Goal: Task Accomplishment & Management: Complete application form

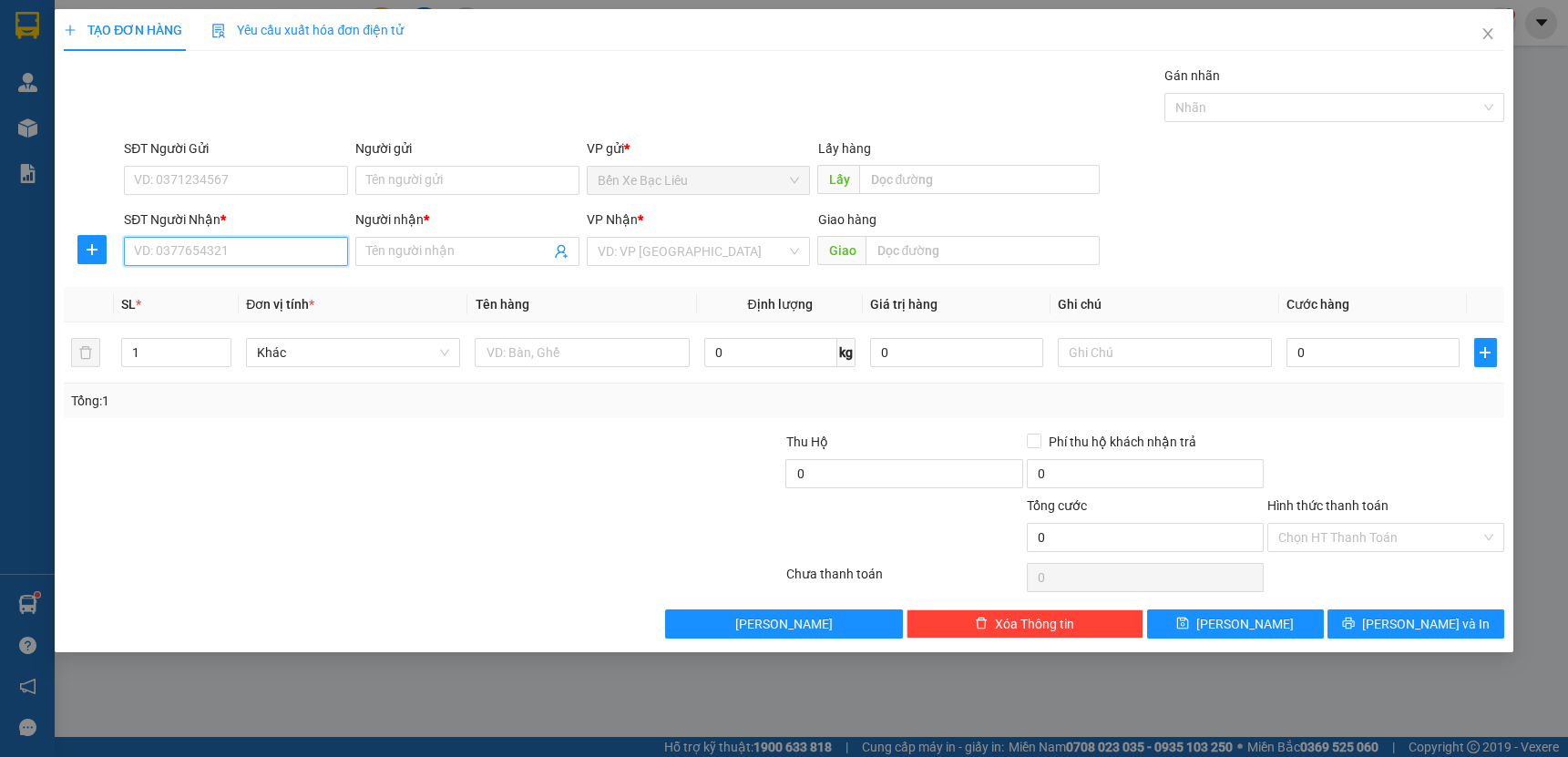
click at [286, 242] on input "SĐT Người Nhận *" at bounding box center [236, 251] width 224 height 29
type input "0946444267"
click at [454, 243] on input "Người nhận *" at bounding box center [458, 252] width 184 height 20
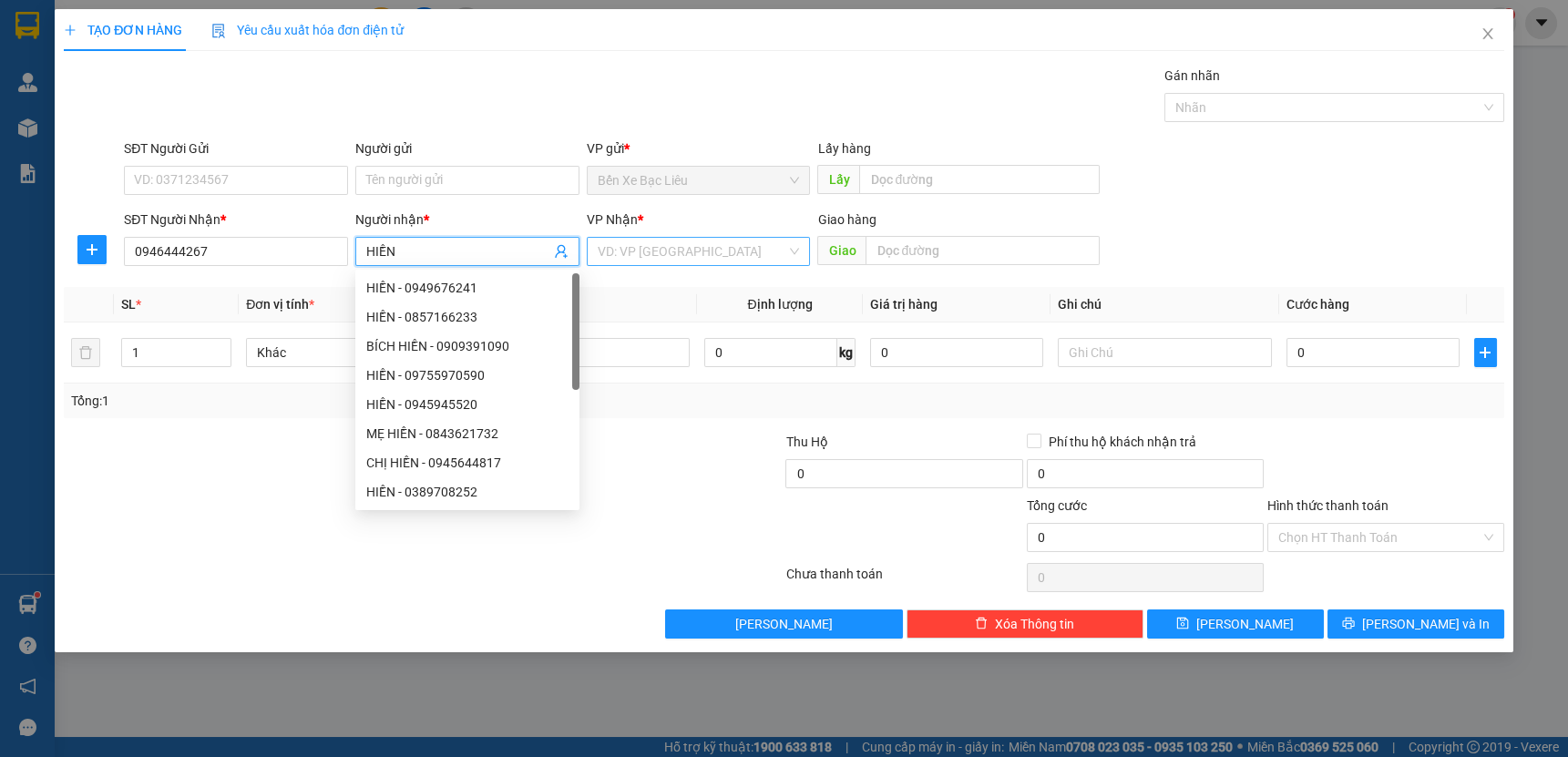
type input "HIỀN"
click at [690, 252] on input "search" at bounding box center [693, 251] width 190 height 27
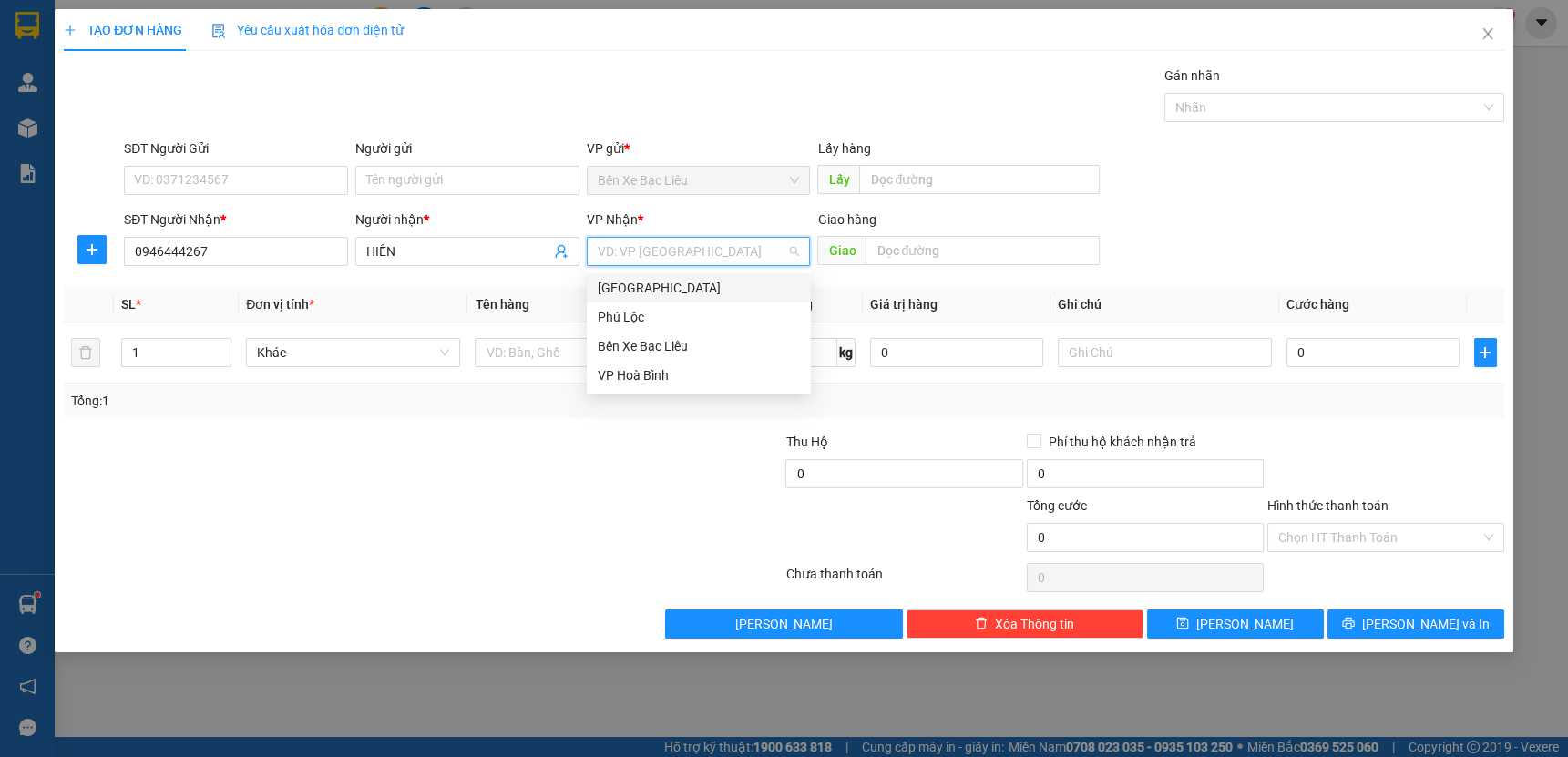
click at [714, 286] on div "[GEOGRAPHIC_DATA]" at bounding box center [699, 288] width 202 height 20
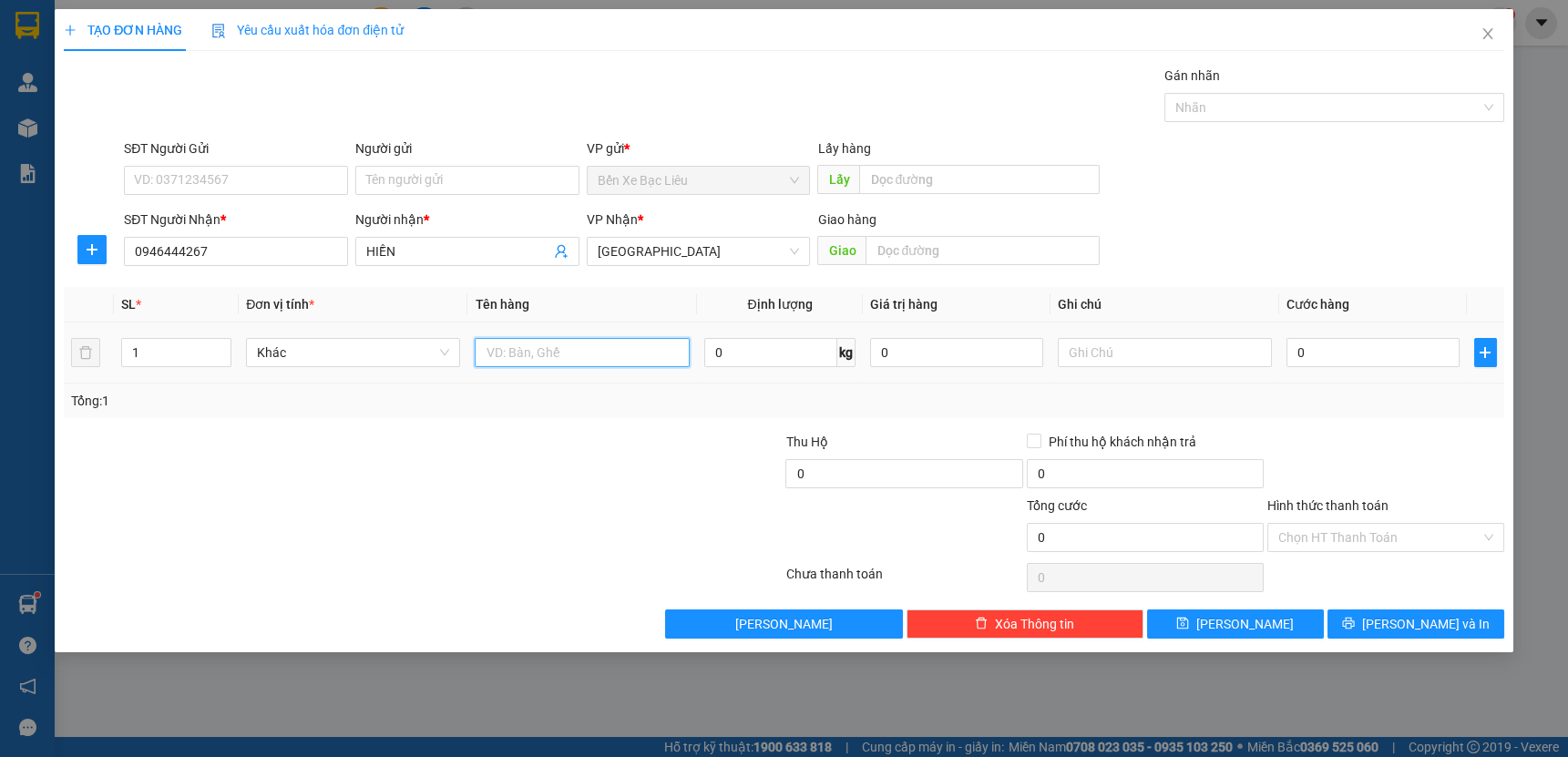
click at [614, 348] on input "text" at bounding box center [582, 352] width 214 height 29
type input "1 THÙNG"
click at [1294, 355] on input "0" at bounding box center [1373, 352] width 173 height 29
type input "5"
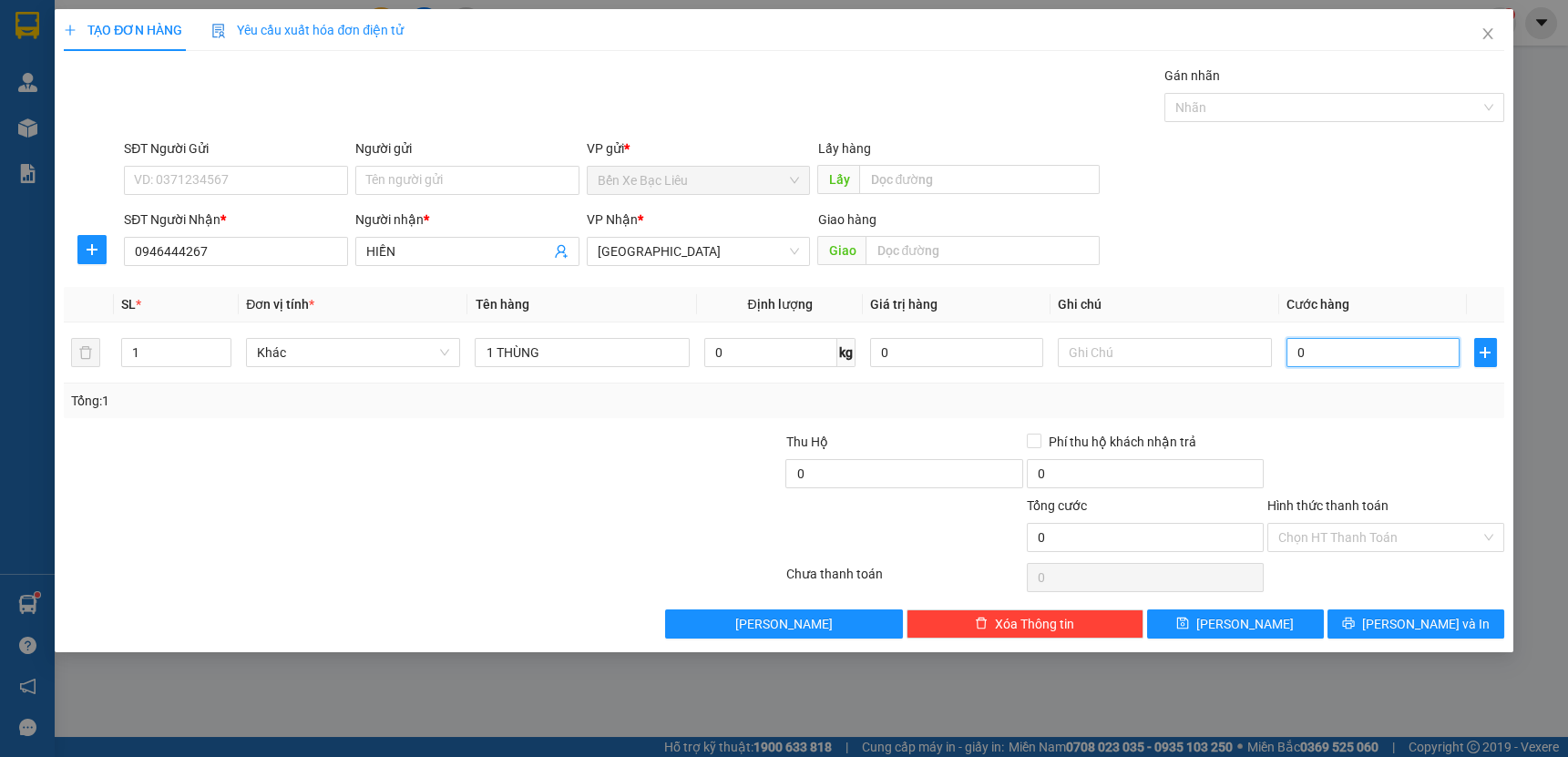
type input "5"
type input "50"
type input "50.000"
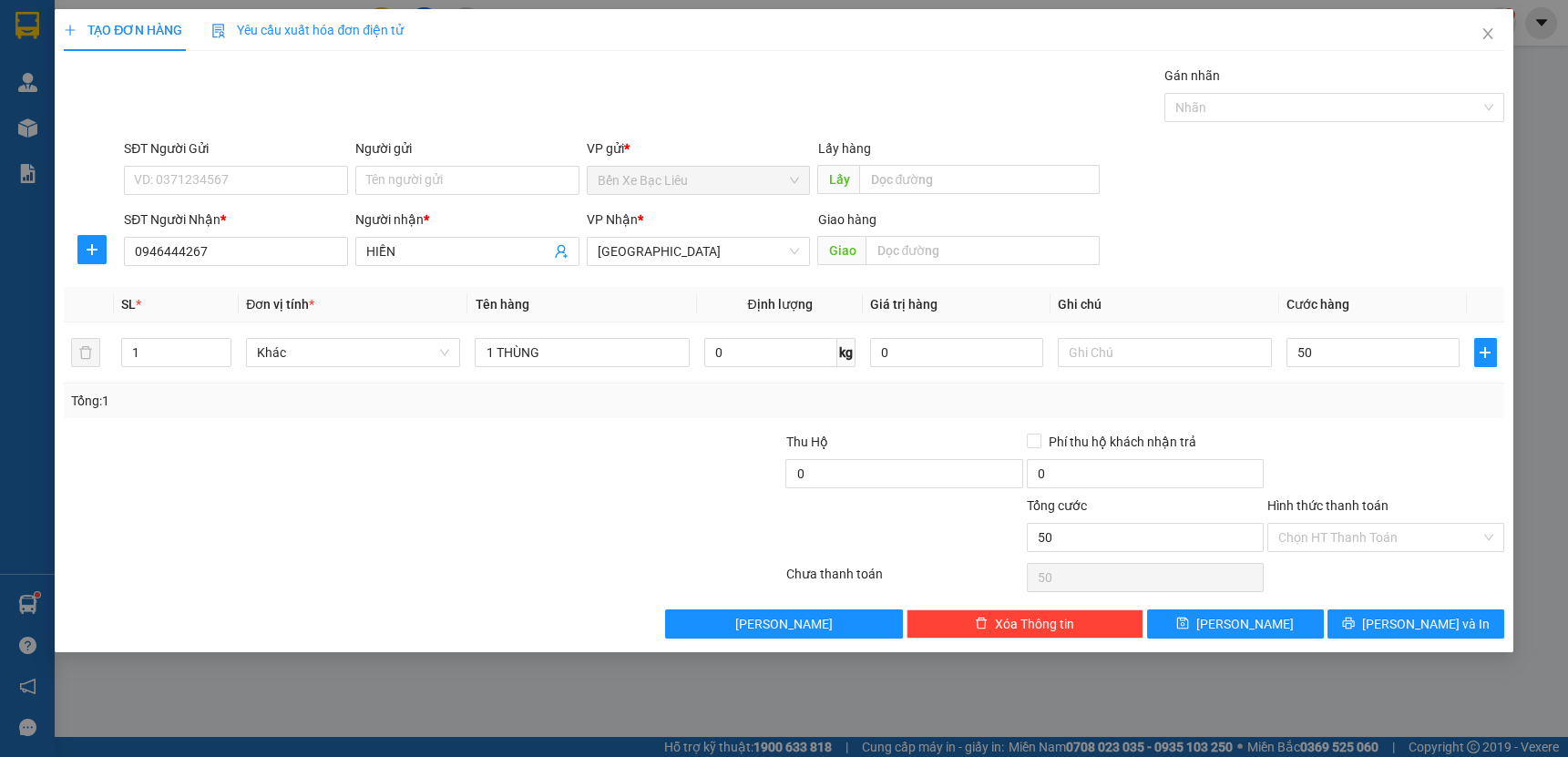
type input "50.000"
drag, startPoint x: 598, startPoint y: 482, endPoint x: 877, endPoint y: 421, distance: 285.5
click at [598, 483] on div at bounding box center [663, 464] width 241 height 64
click at [1344, 529] on input "Hình thức thanh toán" at bounding box center [1380, 537] width 202 height 27
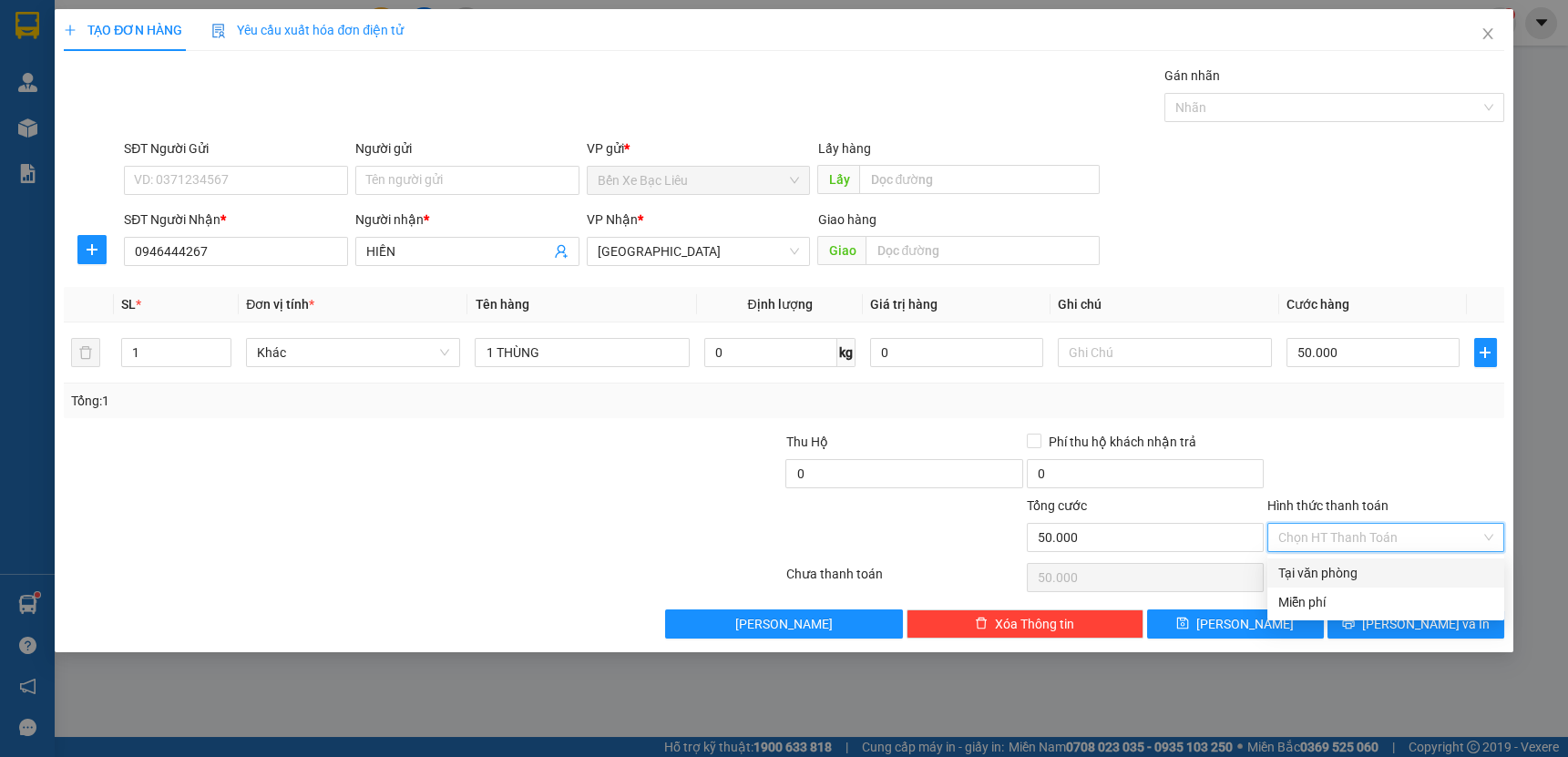
click at [1362, 566] on div "Tại văn phòng" at bounding box center [1386, 573] width 215 height 20
type input "0"
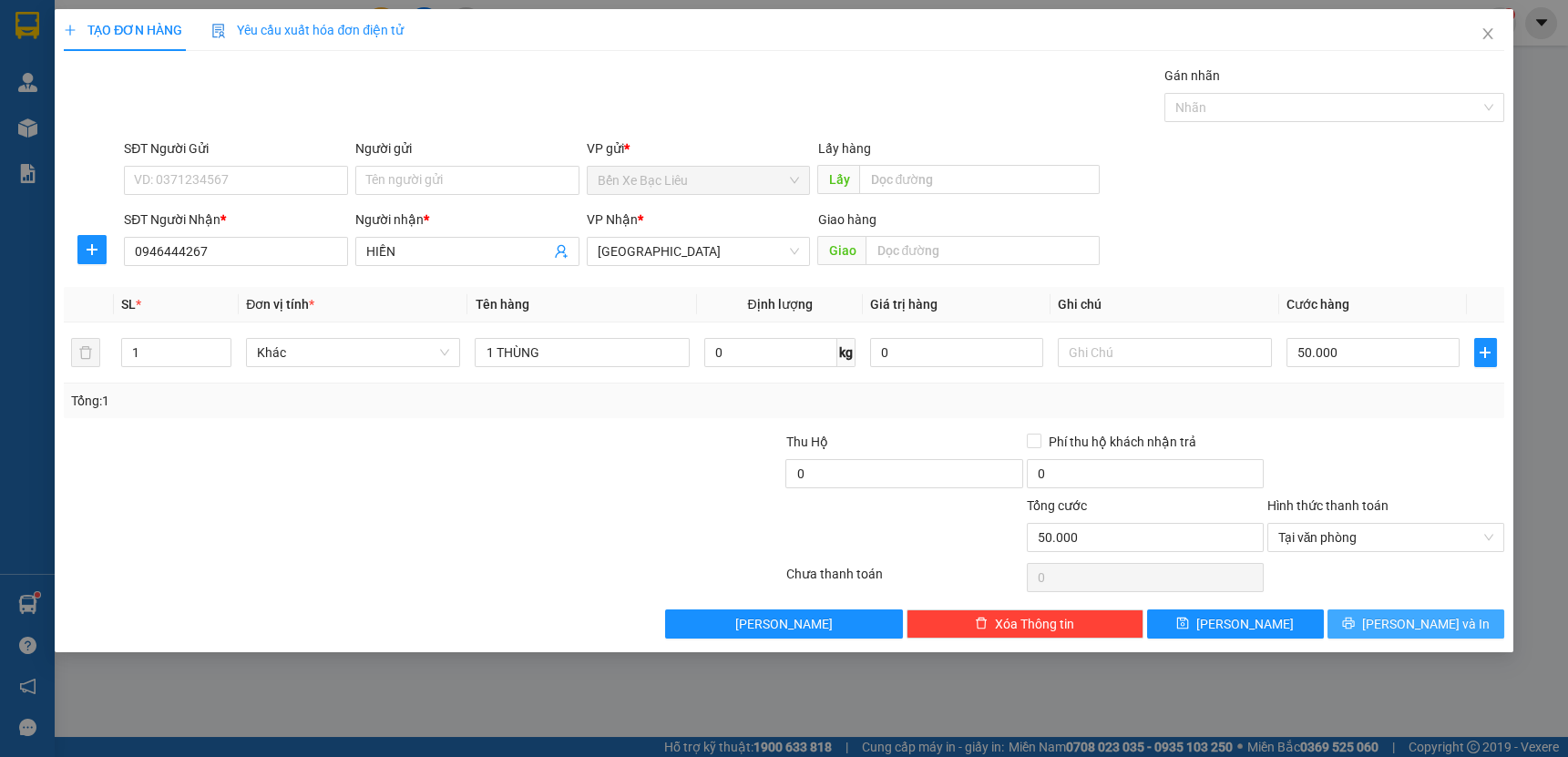
click at [1417, 617] on span "[PERSON_NAME] và In" at bounding box center [1426, 624] width 128 height 20
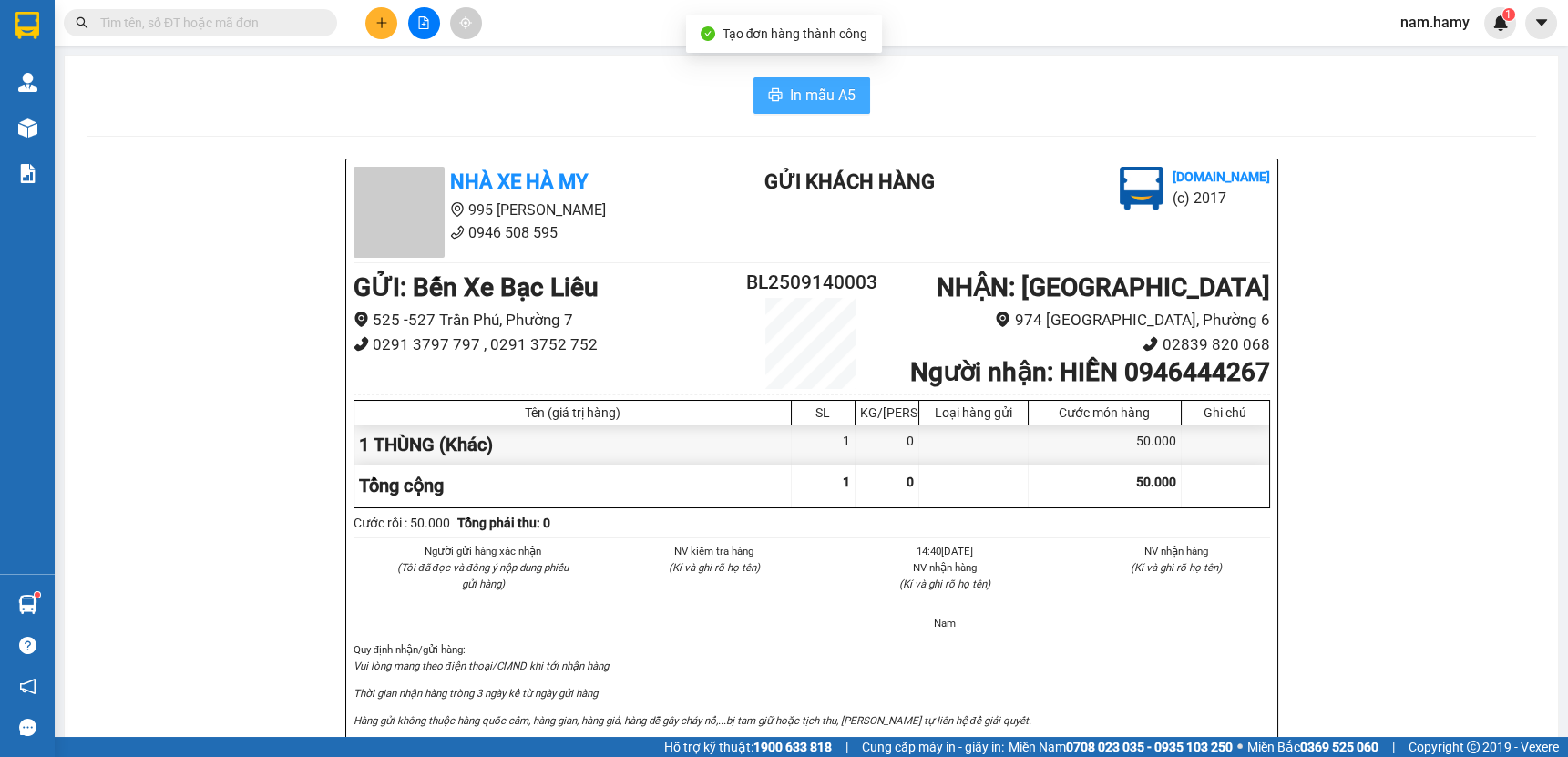
click at [840, 81] on button "In mẫu A5" at bounding box center [812, 95] width 117 height 36
